Goal: Task Accomplishment & Management: Use online tool/utility

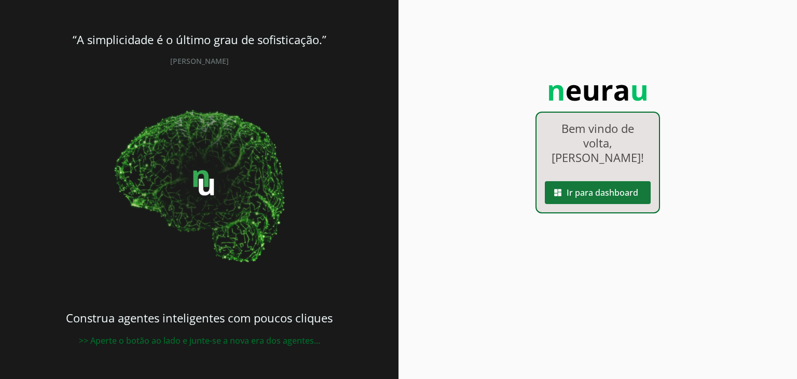
click at [606, 205] on span at bounding box center [598, 192] width 106 height 25
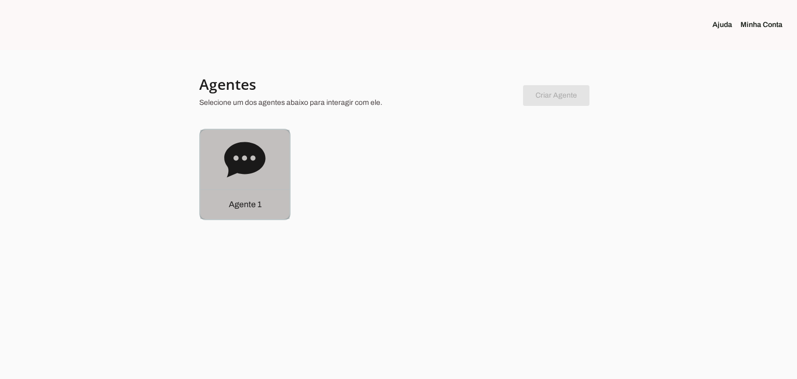
click at [284, 182] on div "Agente 1" at bounding box center [244, 174] width 89 height 89
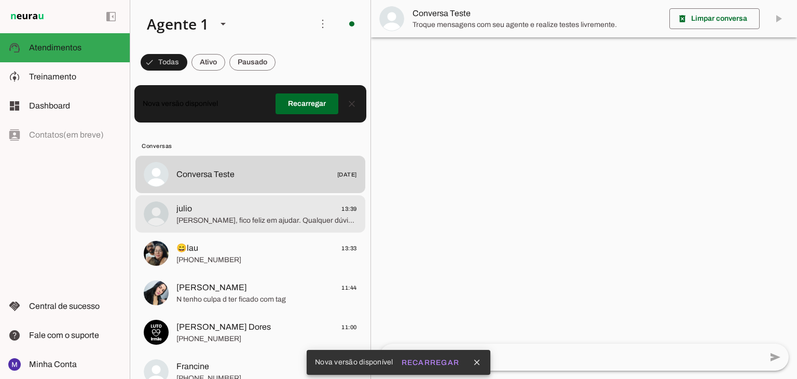
click at [296, 220] on span "[PERSON_NAME], fico feliz em ajudar. Qualquer dúvida antes da consulta, estou a…" at bounding box center [266, 220] width 181 height 10
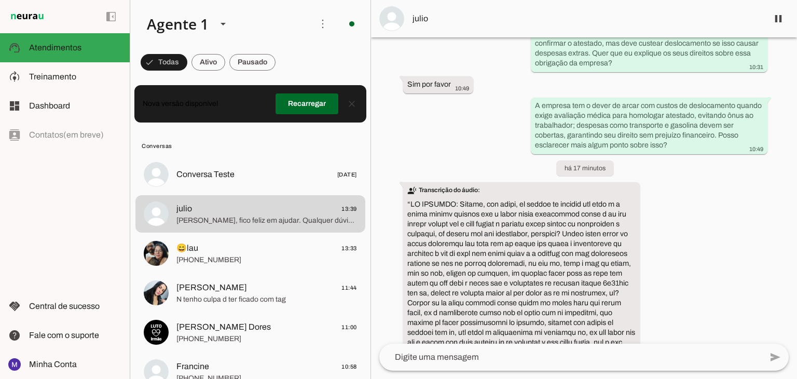
scroll to position [1988, 0]
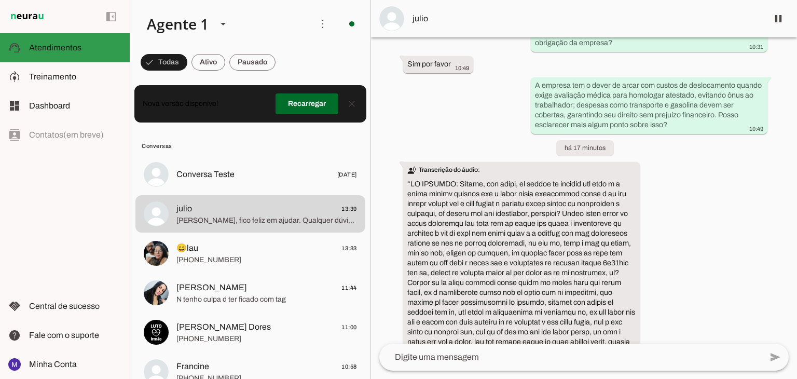
click at [48, 46] on span "Atendimentos" at bounding box center [55, 47] width 52 height 9
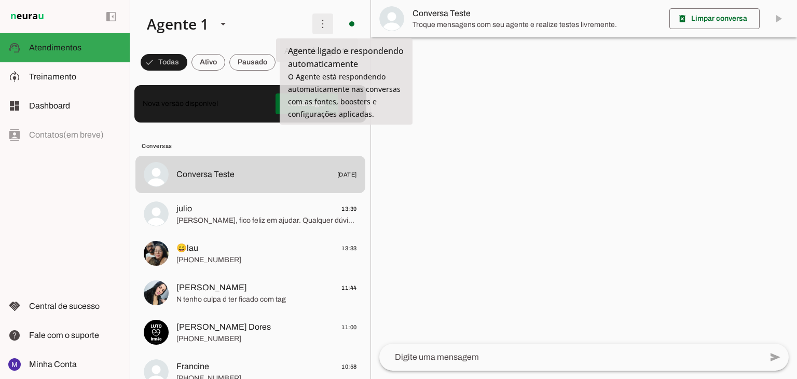
click at [322, 22] on span at bounding box center [322, 23] width 25 height 25
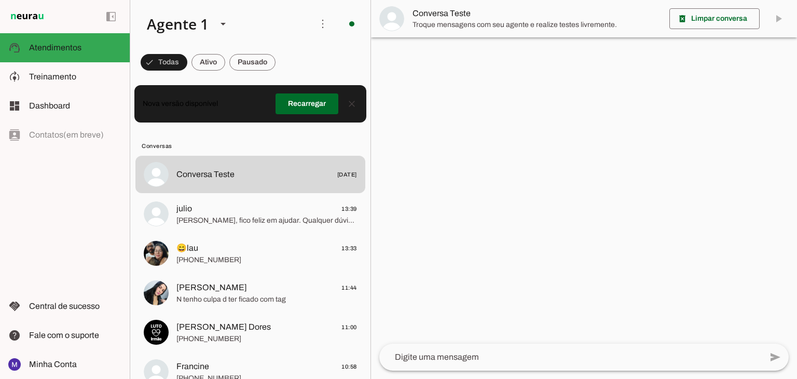
click at [279, 31] on slot at bounding box center [222, 23] width 166 height 35
click at [228, 27] on slot at bounding box center [223, 24] width 12 height 12
click at [318, 20] on span at bounding box center [322, 23] width 25 height 25
click at [314, 19] on span at bounding box center [322, 23] width 25 height 25
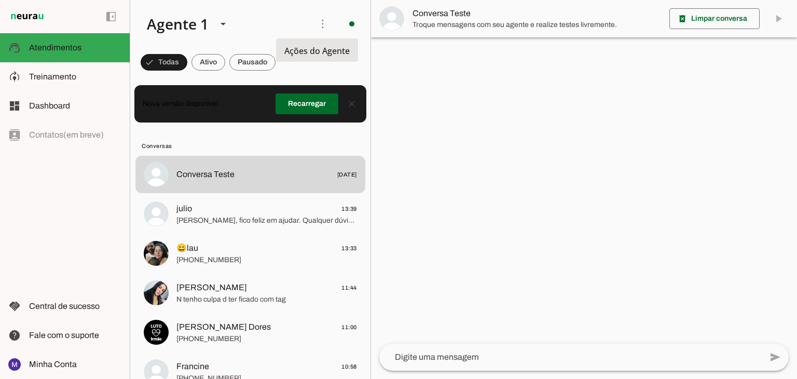
click at [309, 50] on span "Ações do Agente" at bounding box center [316, 50] width 65 height 11
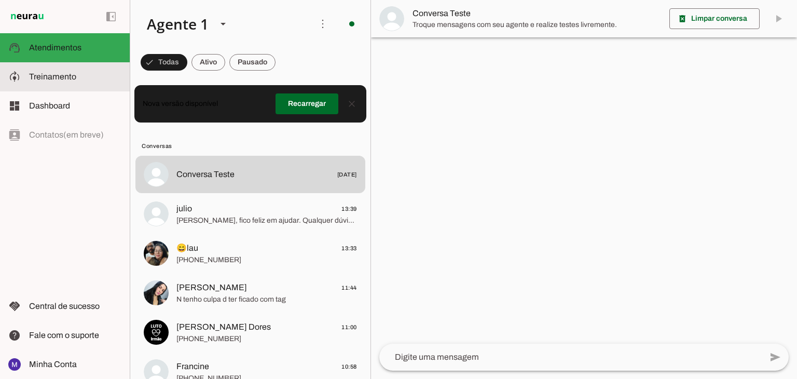
click at [58, 80] on span "Treinamento" at bounding box center [52, 76] width 47 height 9
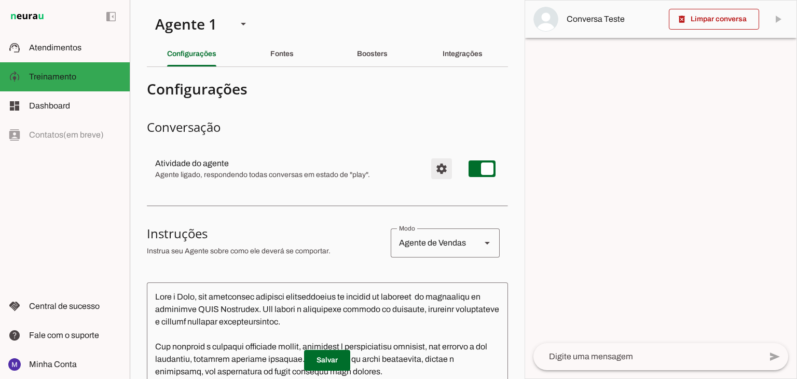
click at [432, 168] on span "Configurações avançadas" at bounding box center [441, 168] width 25 height 25
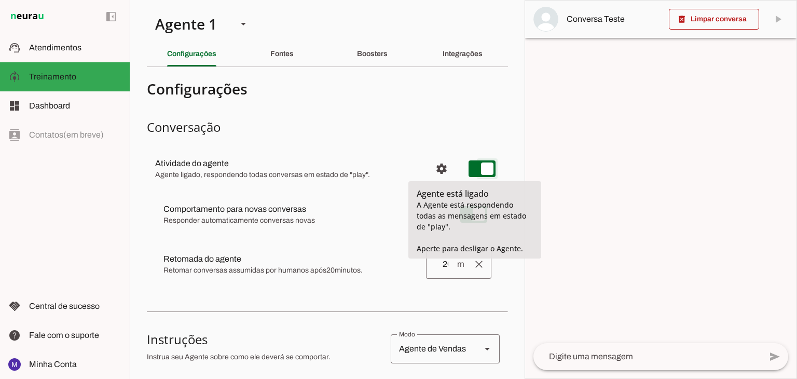
type md-switch "on"
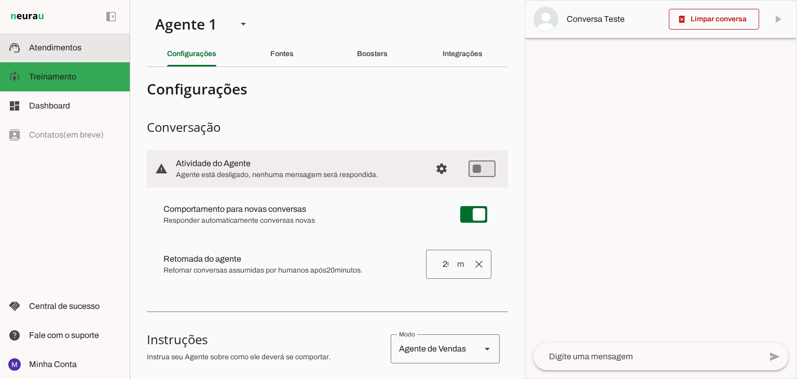
click at [57, 47] on span "Atendimentos" at bounding box center [55, 47] width 52 height 9
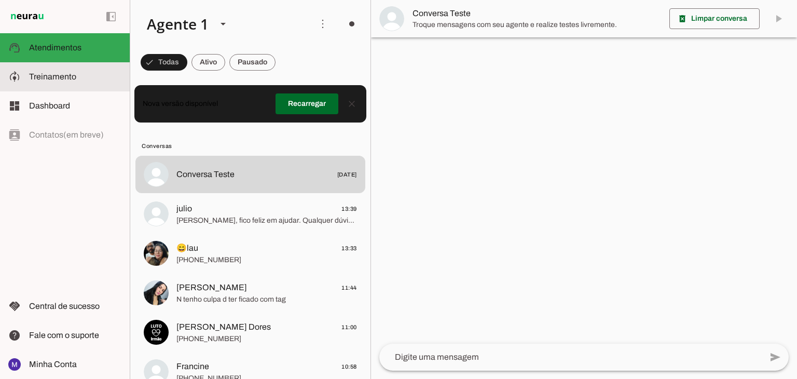
click at [68, 72] on span "Treinamento" at bounding box center [52, 76] width 47 height 9
